Goal: Information Seeking & Learning: Find contact information

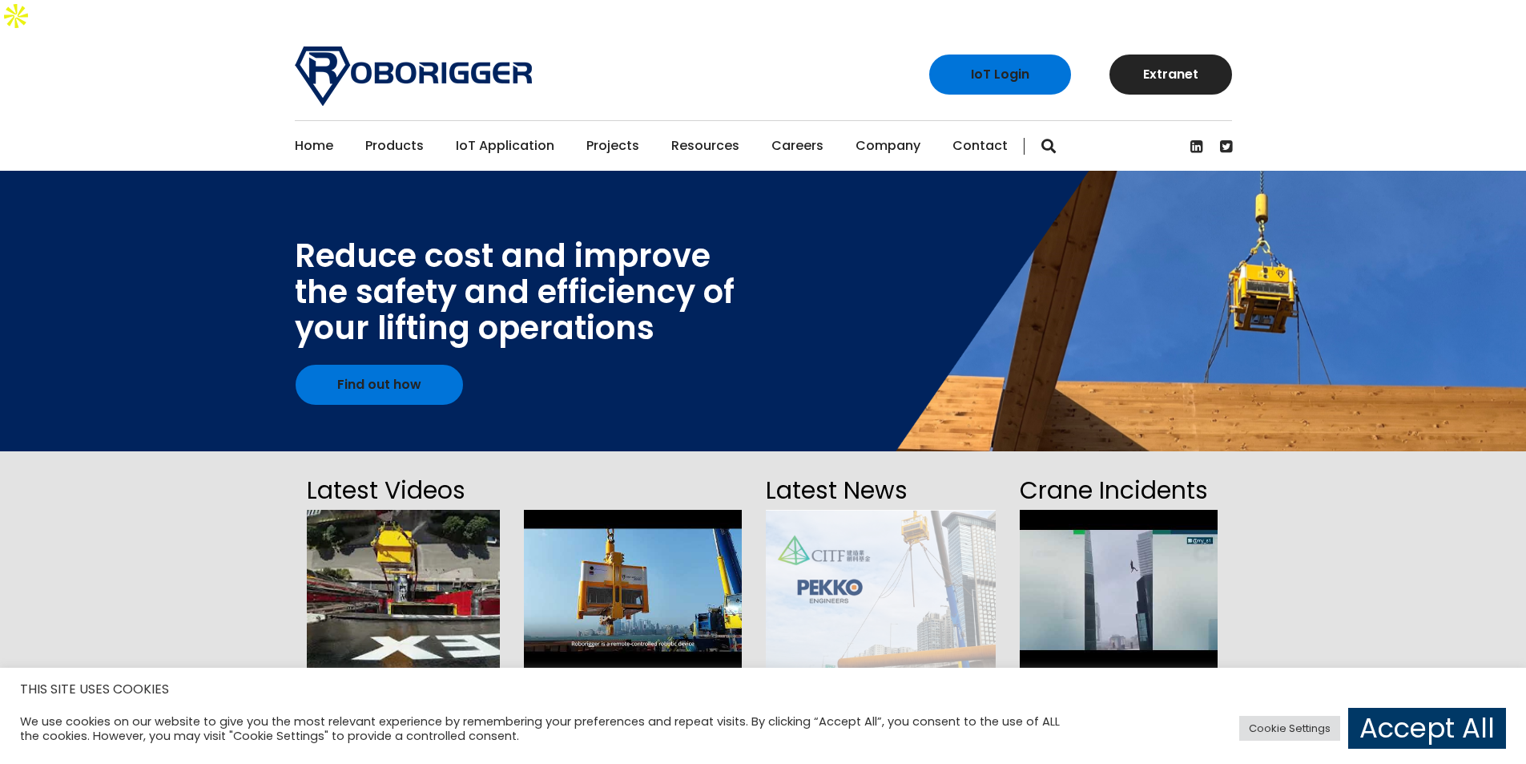
click at [963, 121] on link "Contact" at bounding box center [980, 146] width 55 height 50
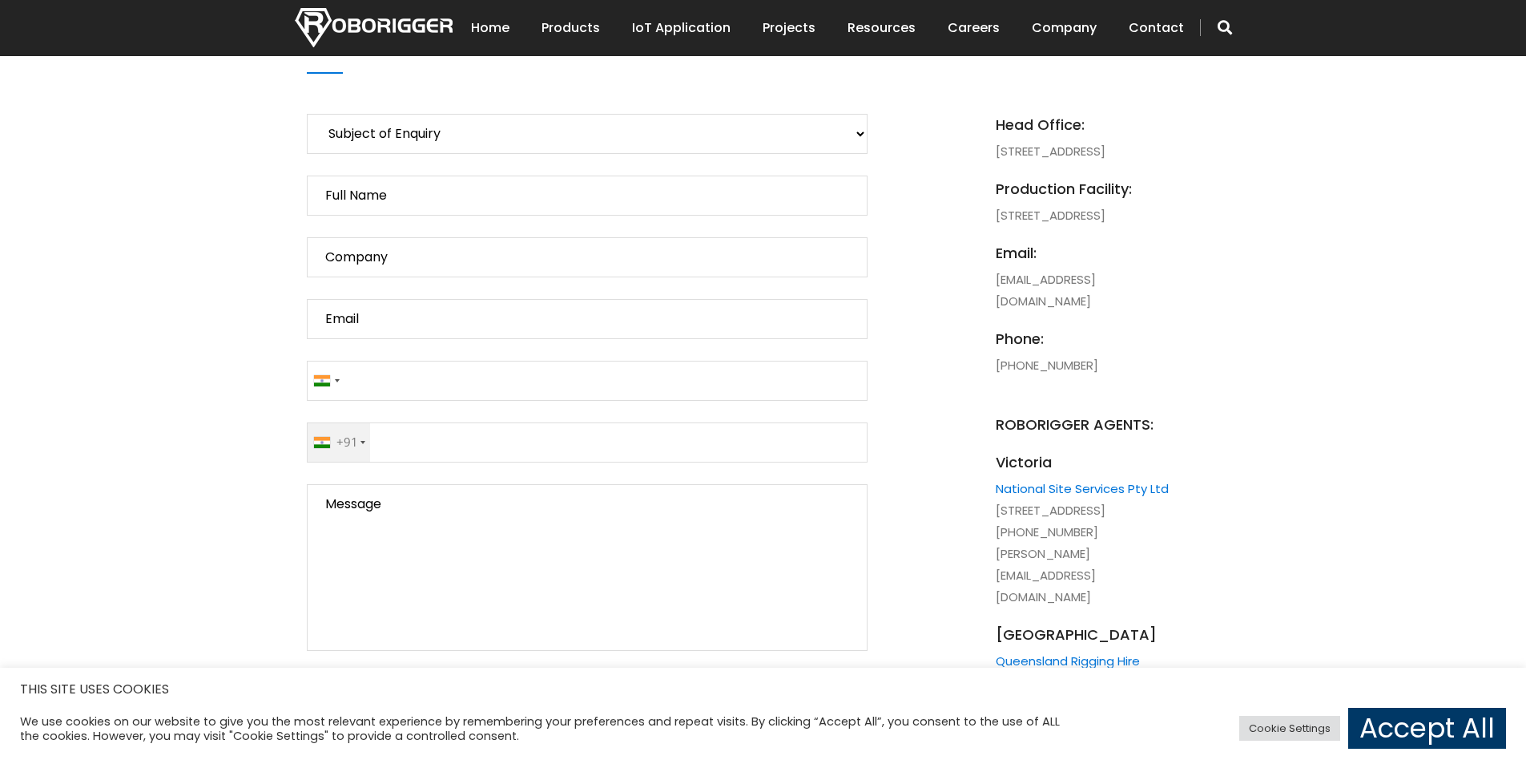
scroll to position [881, 0]
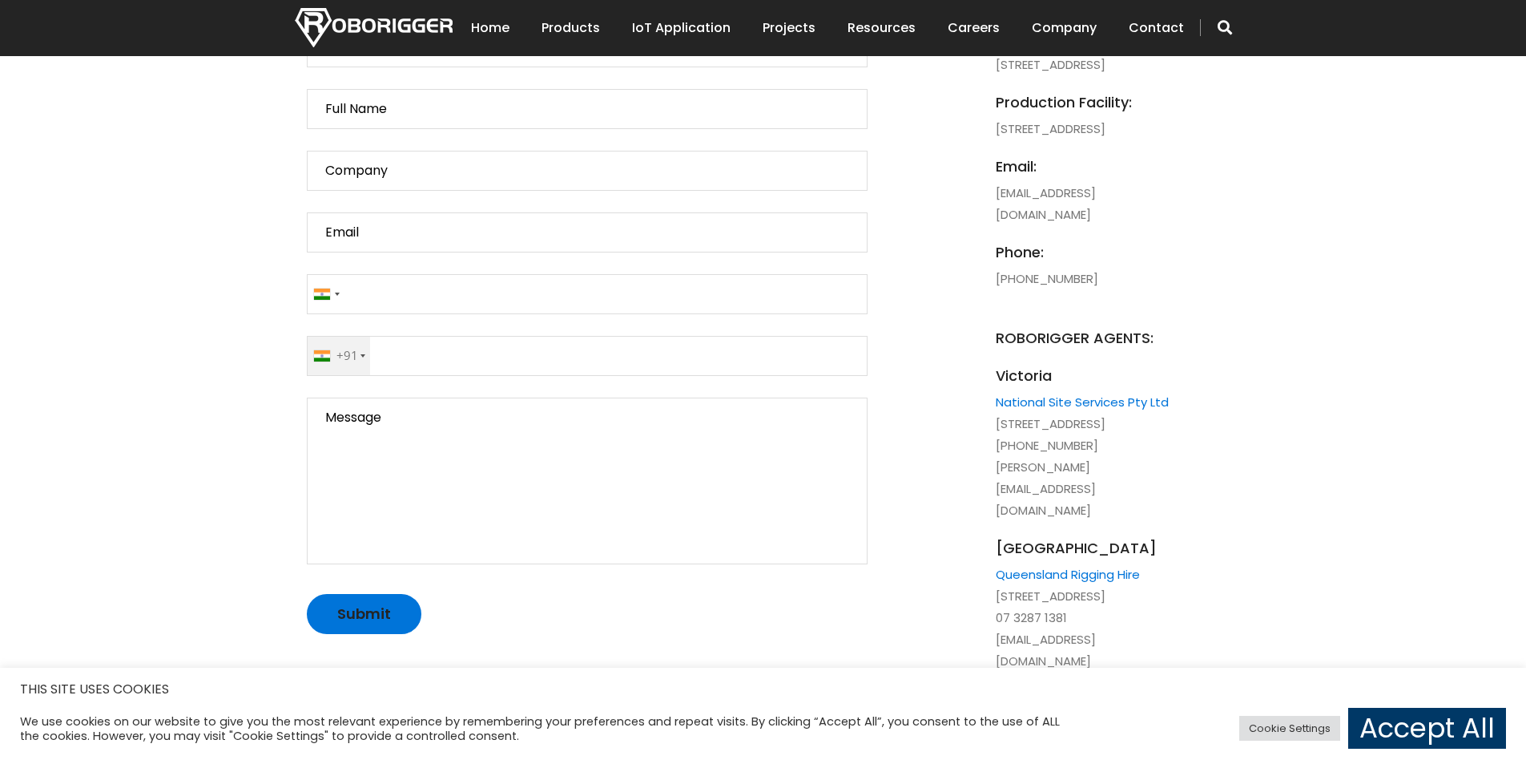
copy li "61 8 9488 4500"
drag, startPoint x: 1102, startPoint y: 281, endPoint x: 1000, endPoint y: 290, distance: 102.1
click at [1000, 289] on li "phone: [PHONE_NUMBER]" at bounding box center [1084, 265] width 176 height 48
